Goal: Task Accomplishment & Management: Use online tool/utility

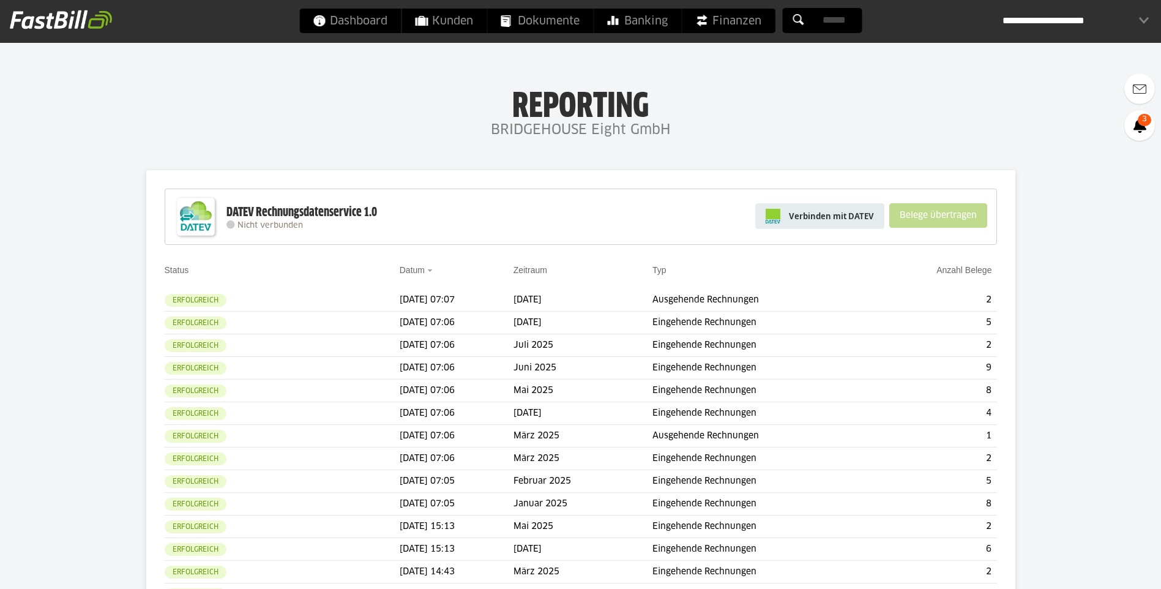
click at [818, 222] on span "Verbinden mit DATEV" at bounding box center [831, 216] width 85 height 12
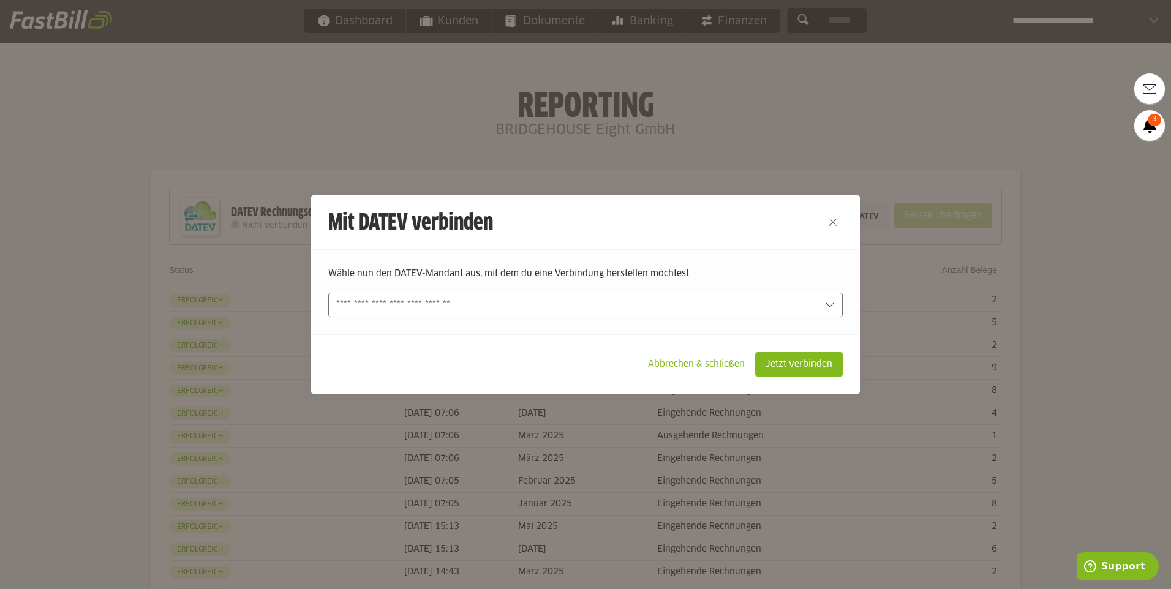
click at [692, 322] on div "Wähle nun den DATEV-Mandant aus, mit dem du eine Verbindung herstellen möchtest…" at bounding box center [585, 291] width 549 height 85
click at [692, 314] on div at bounding box center [585, 305] width 514 height 24
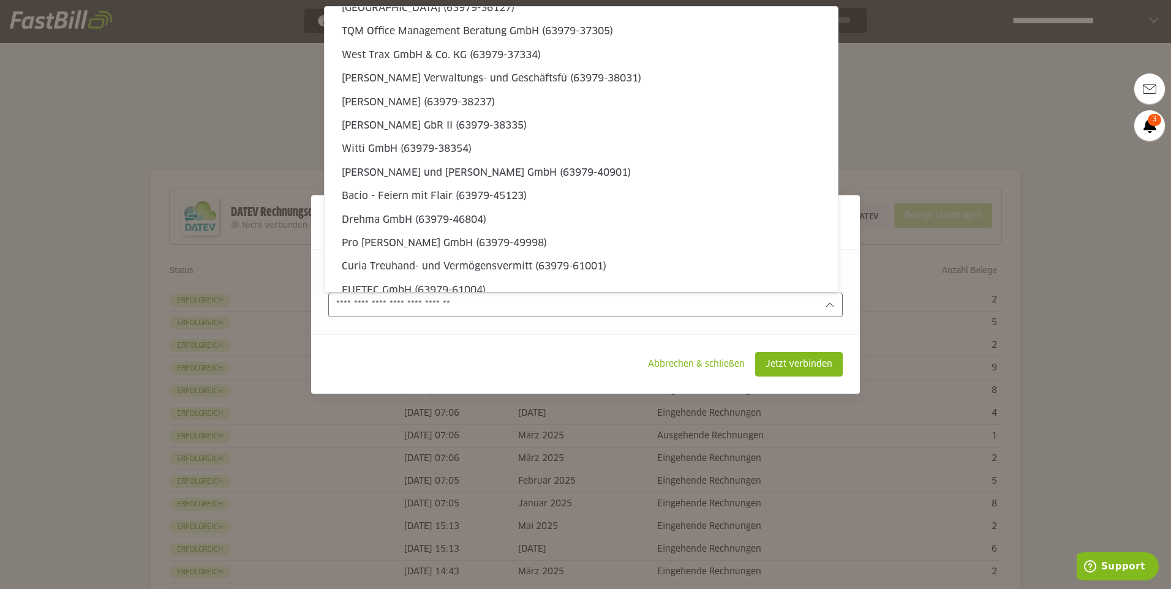
scroll to position [3720, 0]
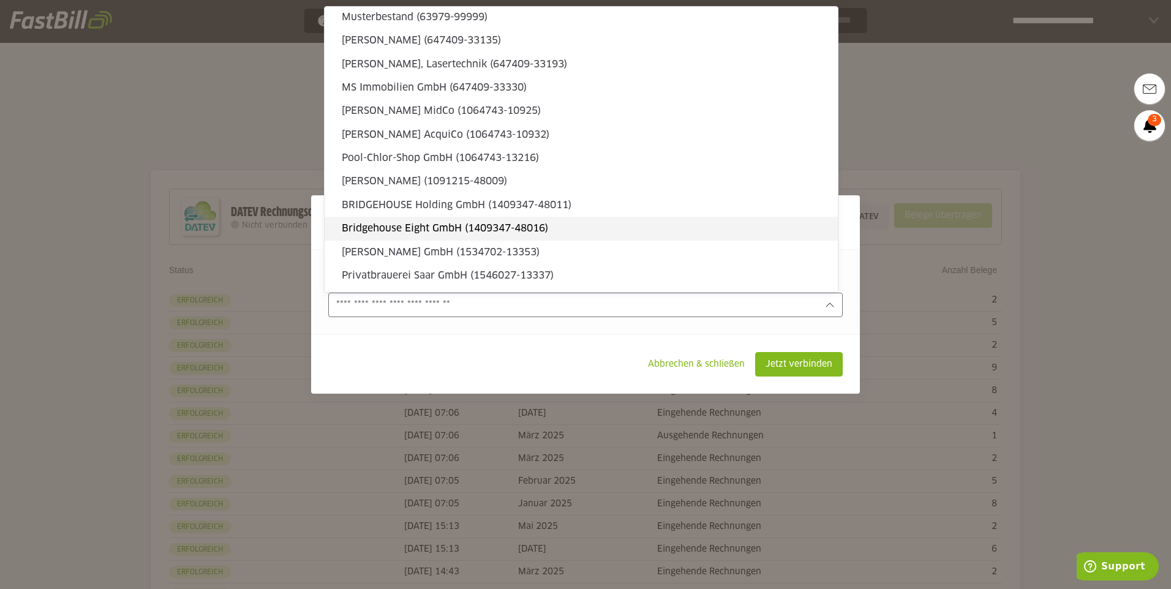
click at [586, 228] on slot "Bridgehouse Eight GmbH (1409347-48016)" at bounding box center [585, 228] width 486 height 13
type input "**********"
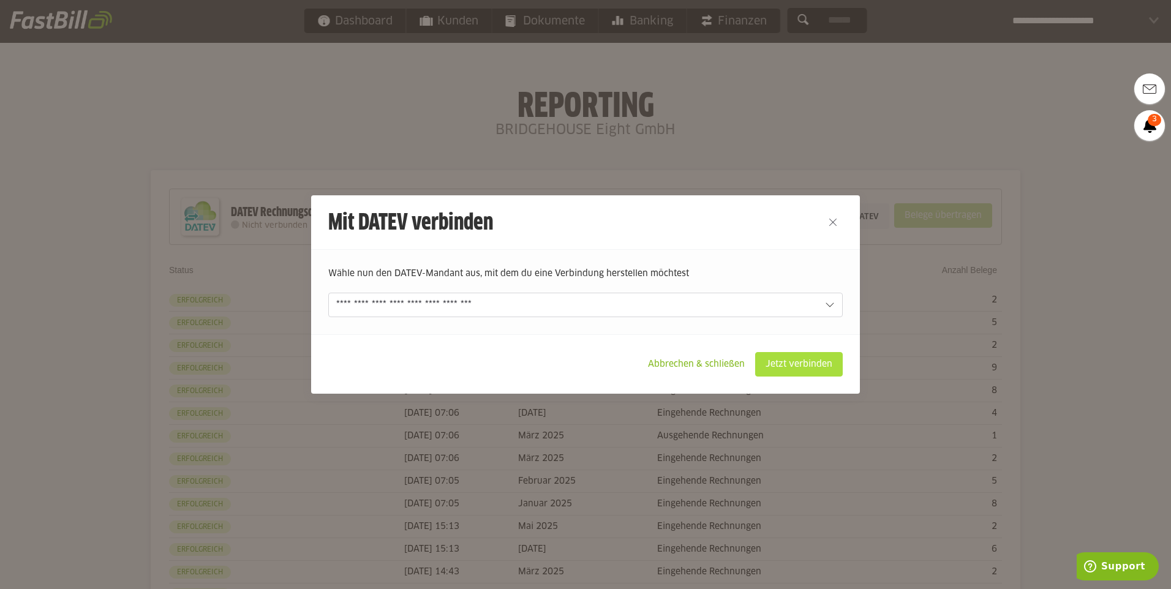
click at [806, 362] on slot "Jetzt verbinden" at bounding box center [799, 364] width 86 height 23
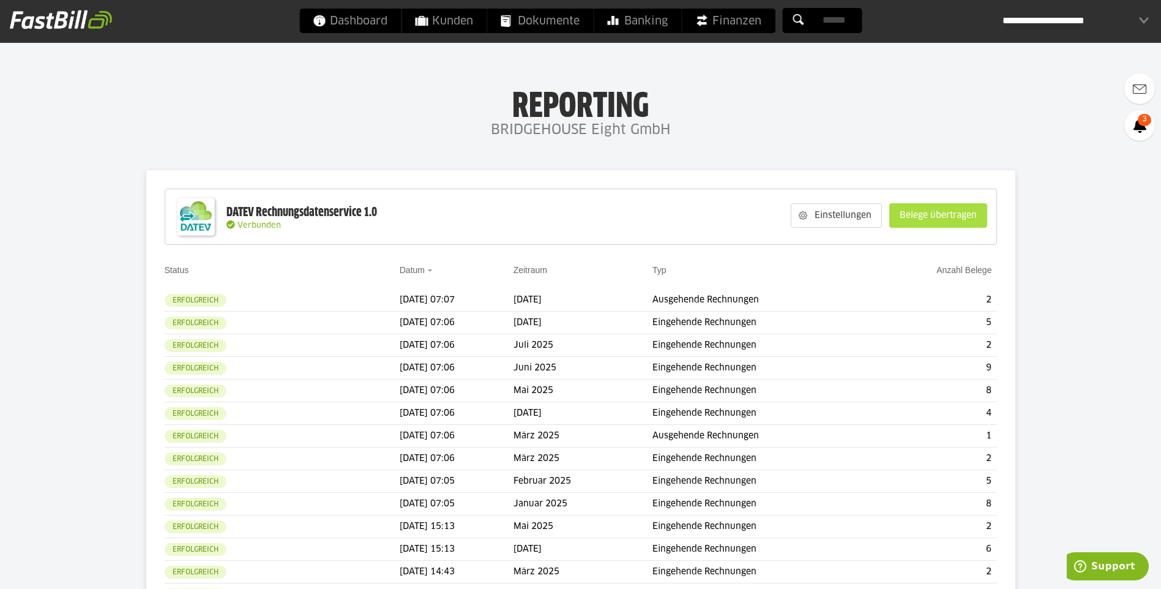
click at [947, 210] on slot "Belege übertragen" at bounding box center [938, 215] width 97 height 23
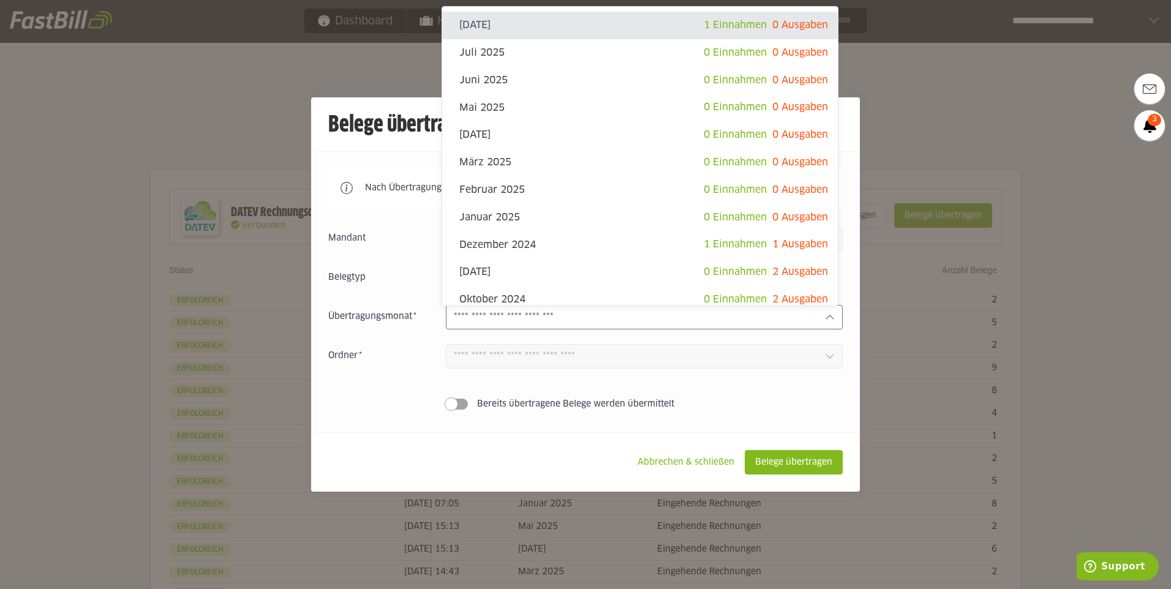
click at [827, 308] on div at bounding box center [644, 317] width 397 height 24
